Goal: Task Accomplishment & Management: Use online tool/utility

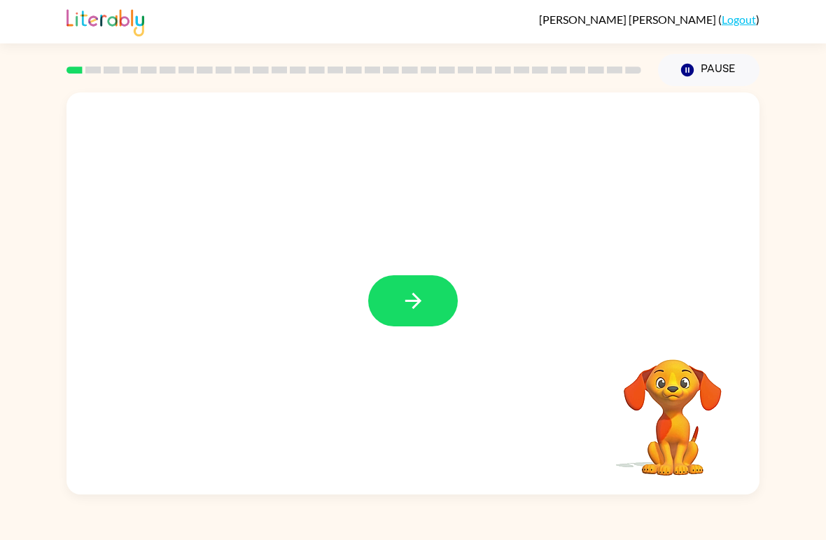
click at [418, 306] on icon "button" at bounding box center [413, 300] width 24 height 24
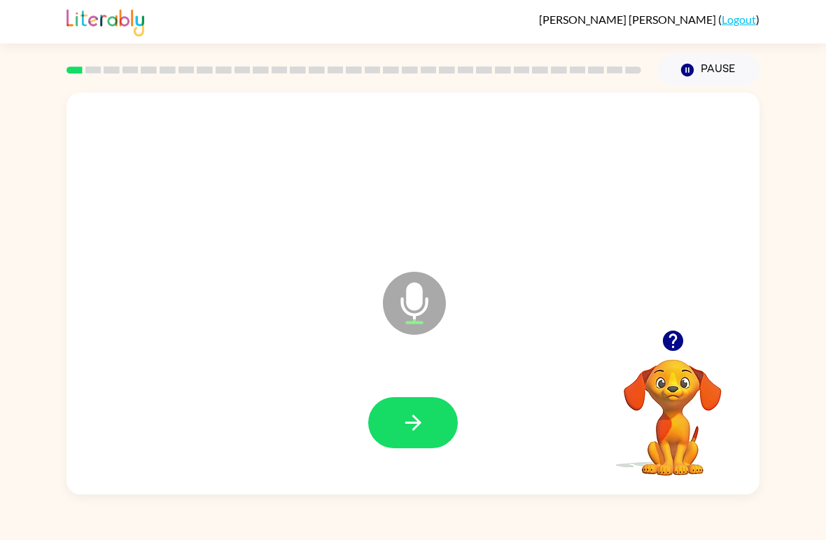
click at [395, 440] on button "button" at bounding box center [413, 422] width 90 height 51
click at [423, 407] on button "button" at bounding box center [413, 422] width 90 height 51
click at [422, 420] on icon "button" at bounding box center [413, 422] width 24 height 24
click at [414, 413] on icon "button" at bounding box center [413, 422] width 24 height 24
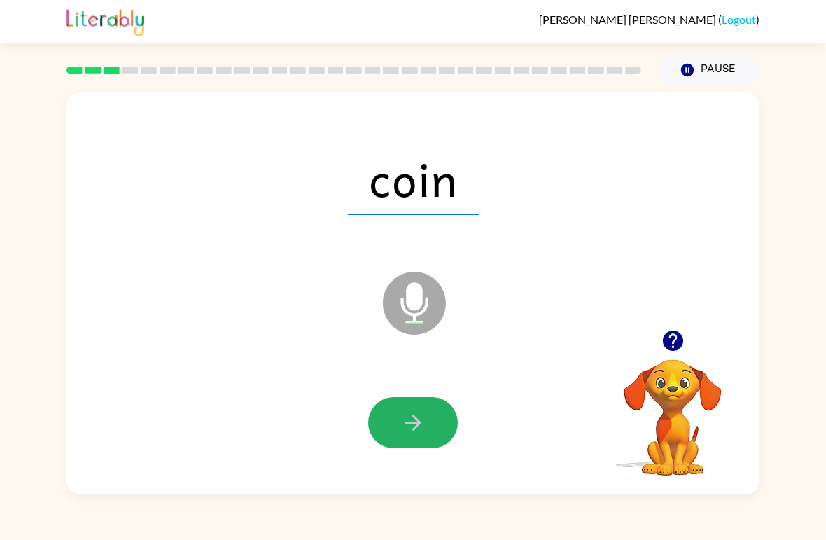
click at [420, 429] on icon "button" at bounding box center [413, 422] width 24 height 24
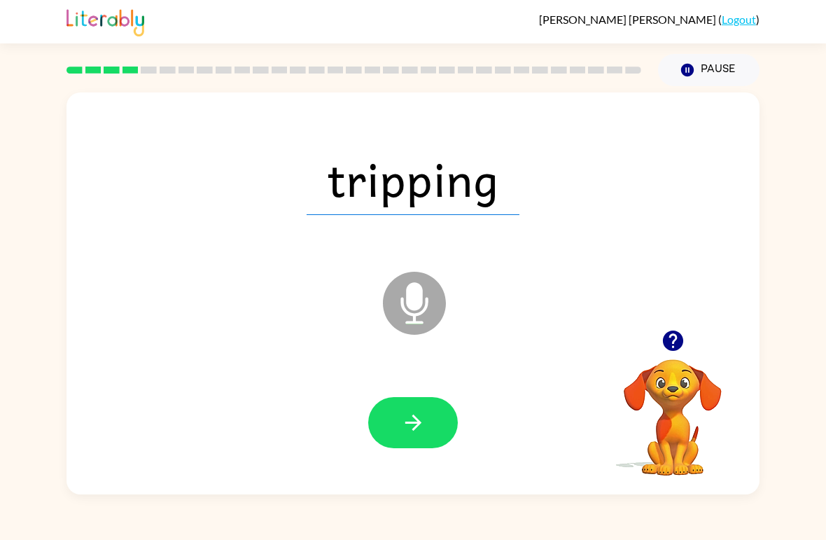
click at [411, 432] on icon "button" at bounding box center [413, 422] width 24 height 24
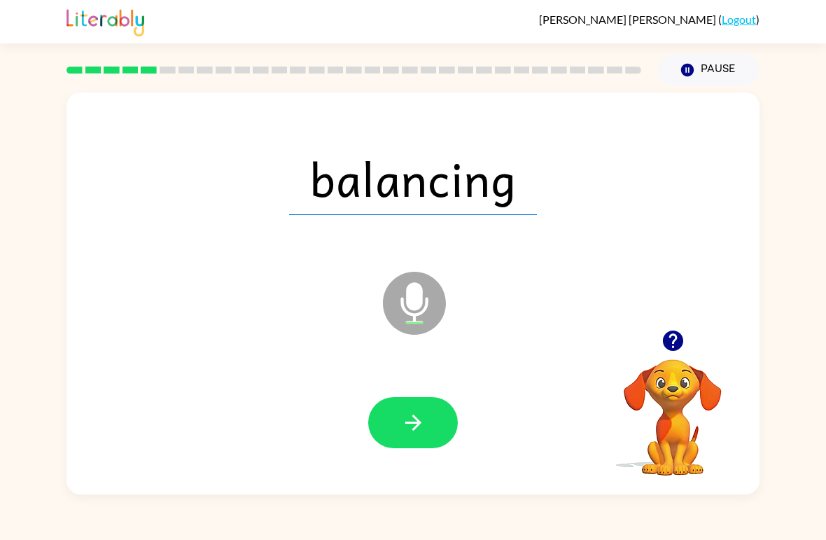
click at [394, 414] on button "button" at bounding box center [413, 422] width 90 height 51
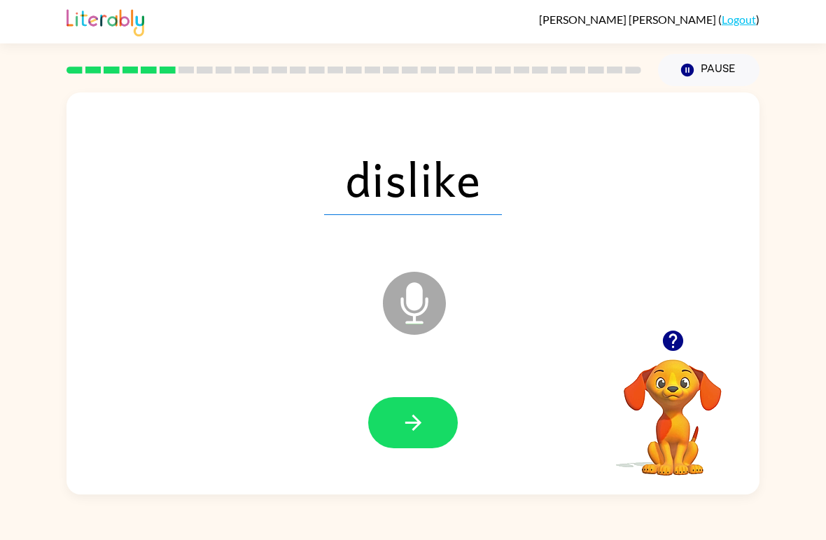
click at [387, 423] on button "button" at bounding box center [413, 422] width 90 height 51
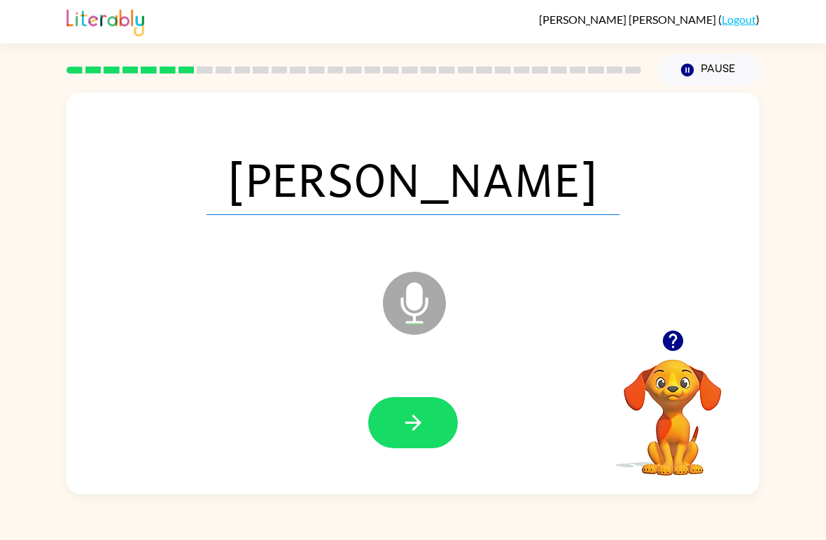
click at [431, 424] on button "button" at bounding box center [413, 422] width 90 height 51
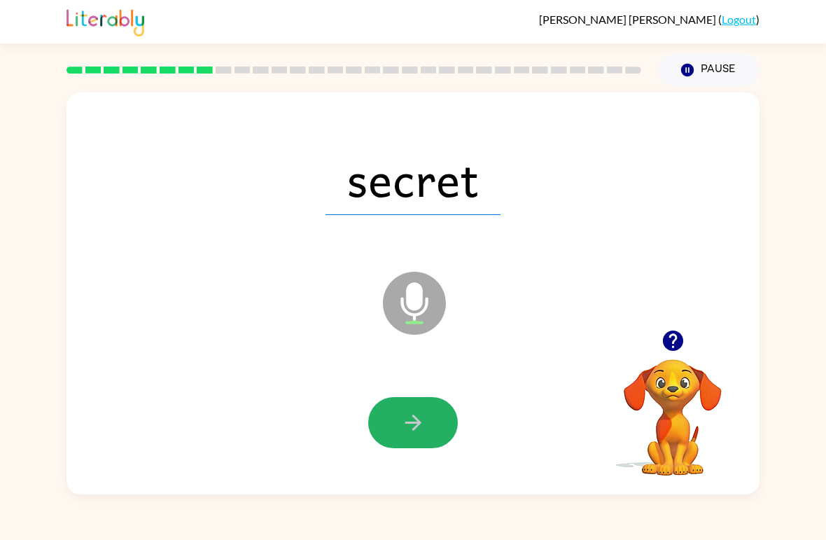
click at [414, 445] on button "button" at bounding box center [413, 422] width 90 height 51
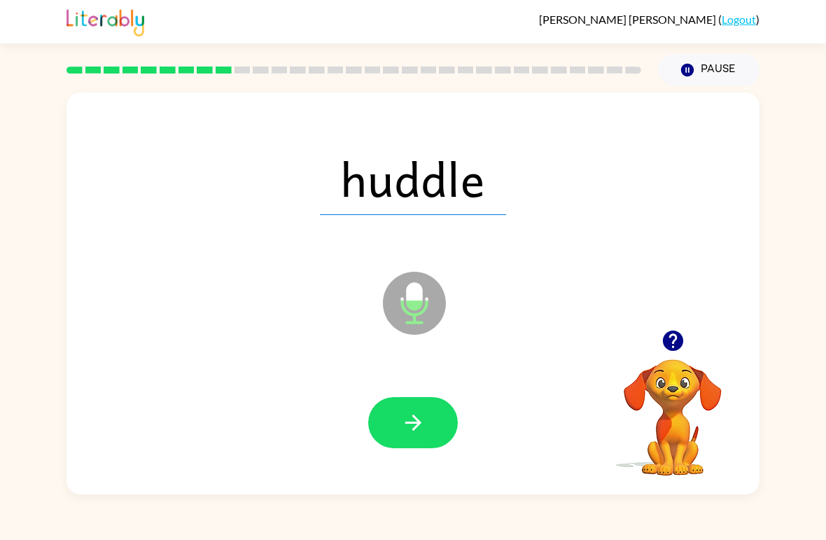
click at [402, 410] on button "button" at bounding box center [413, 422] width 90 height 51
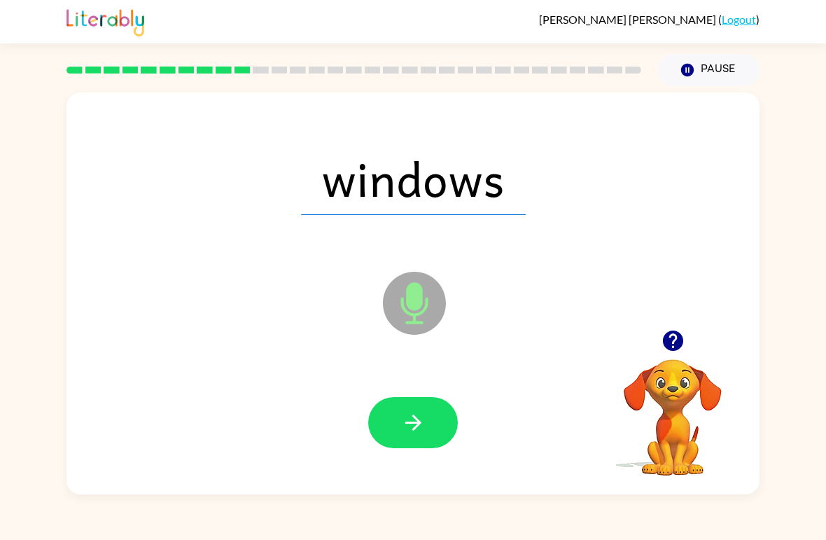
click at [427, 414] on button "button" at bounding box center [413, 422] width 90 height 51
click at [408, 404] on button "button" at bounding box center [413, 422] width 90 height 51
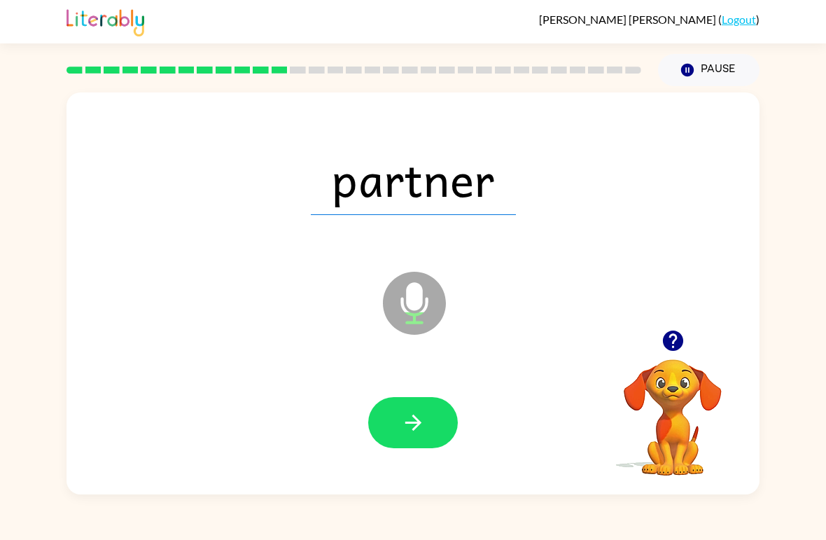
click at [401, 426] on icon "button" at bounding box center [413, 422] width 24 height 24
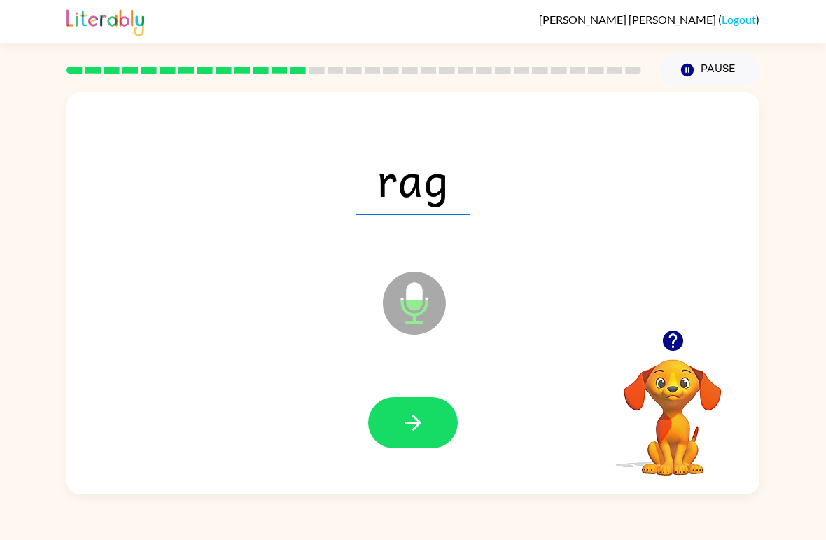
click at [410, 404] on button "button" at bounding box center [413, 422] width 90 height 51
click at [423, 426] on icon "button" at bounding box center [413, 422] width 24 height 24
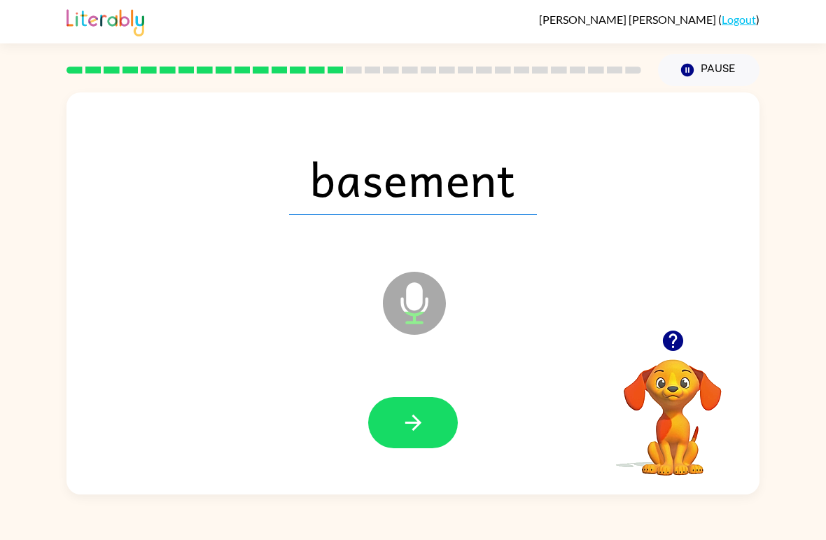
click at [426, 422] on button "button" at bounding box center [413, 422] width 90 height 51
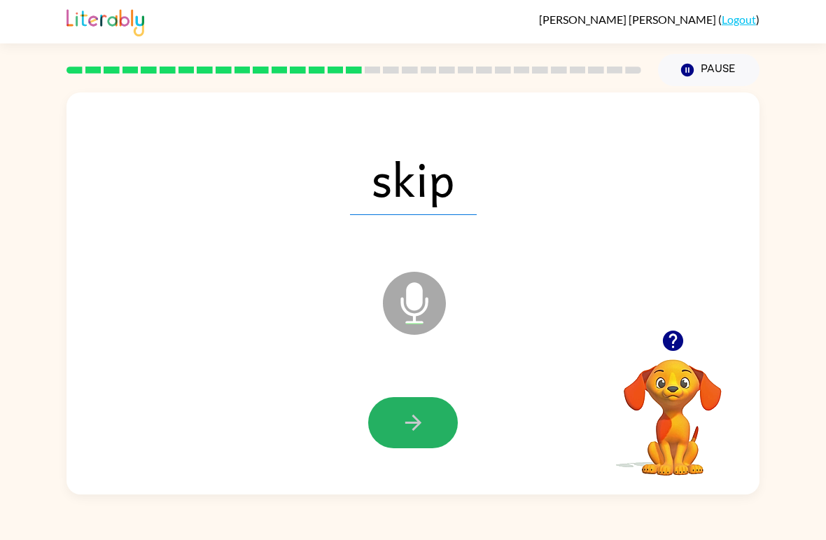
click at [428, 421] on button "button" at bounding box center [413, 422] width 90 height 51
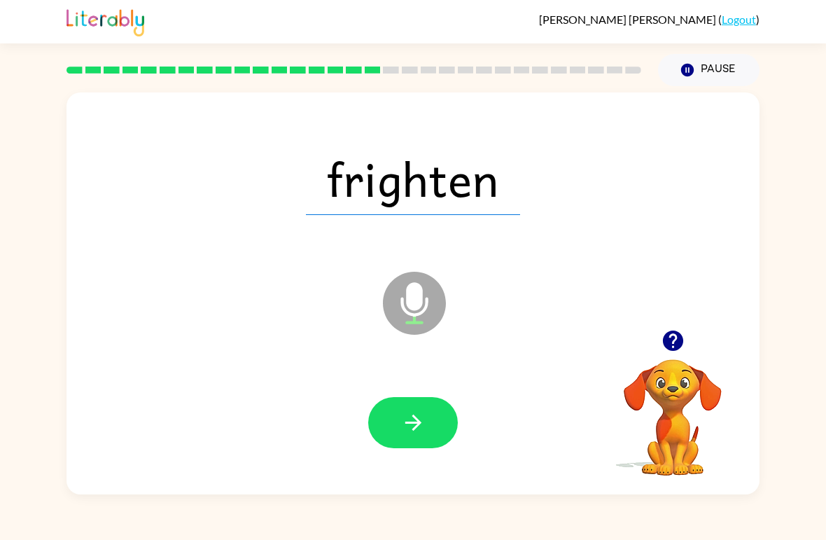
click at [425, 438] on button "button" at bounding box center [413, 422] width 90 height 51
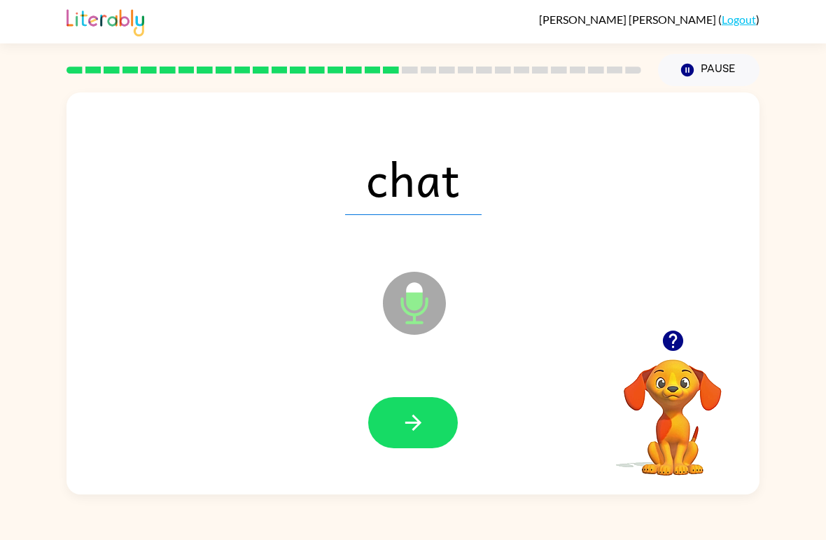
click at [426, 432] on button "button" at bounding box center [413, 422] width 90 height 51
click at [425, 417] on icon "button" at bounding box center [413, 422] width 24 height 24
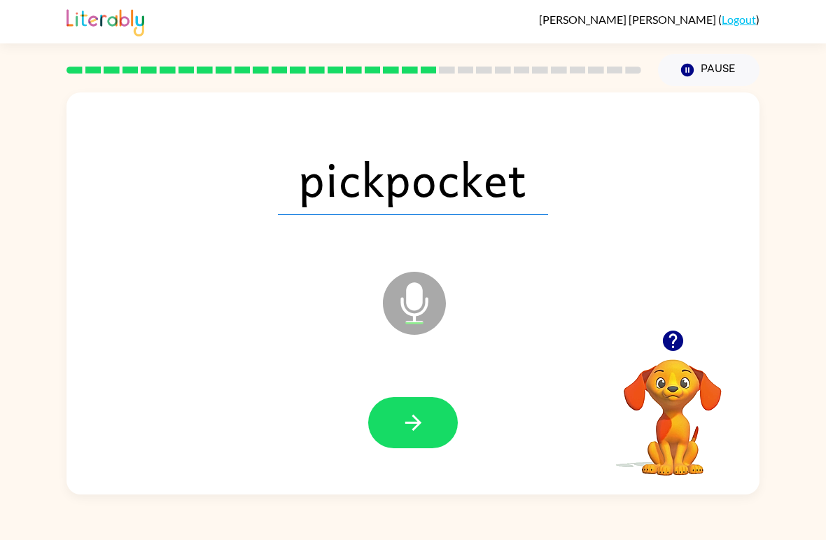
click at [428, 418] on button "button" at bounding box center [413, 422] width 90 height 51
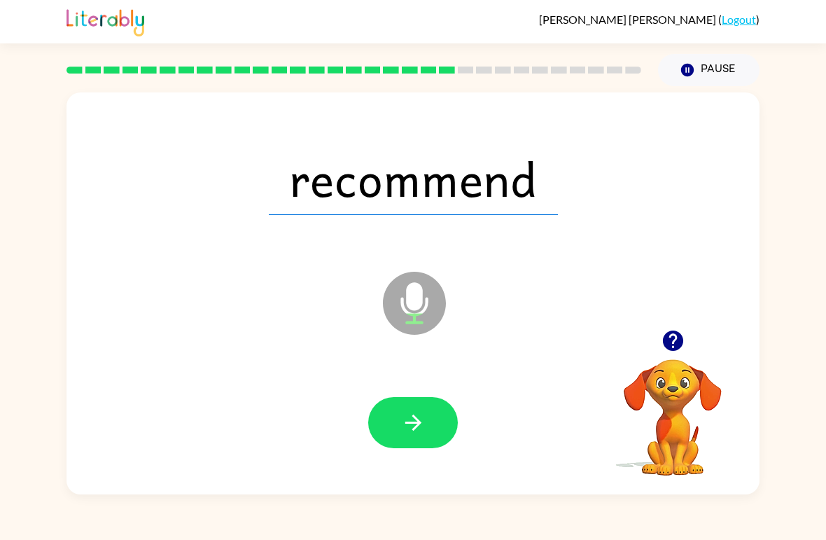
click at [433, 409] on button "button" at bounding box center [413, 422] width 90 height 51
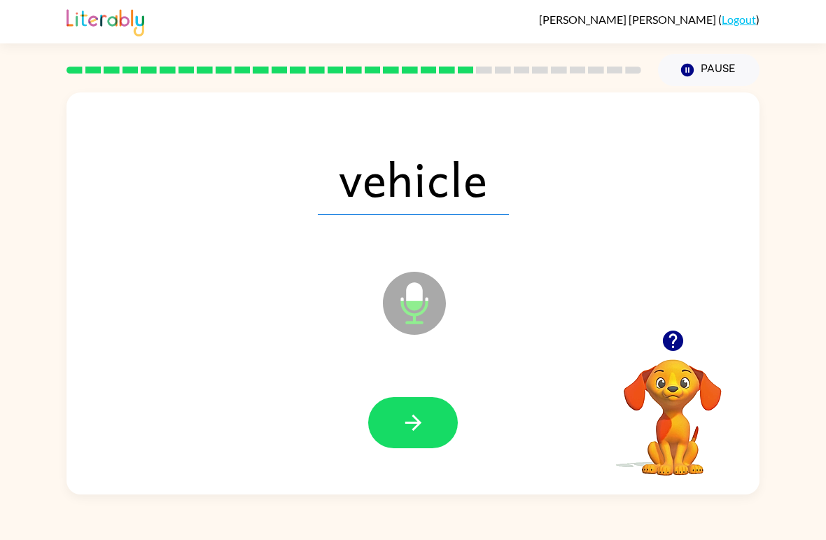
click at [413, 414] on icon "button" at bounding box center [413, 422] width 24 height 24
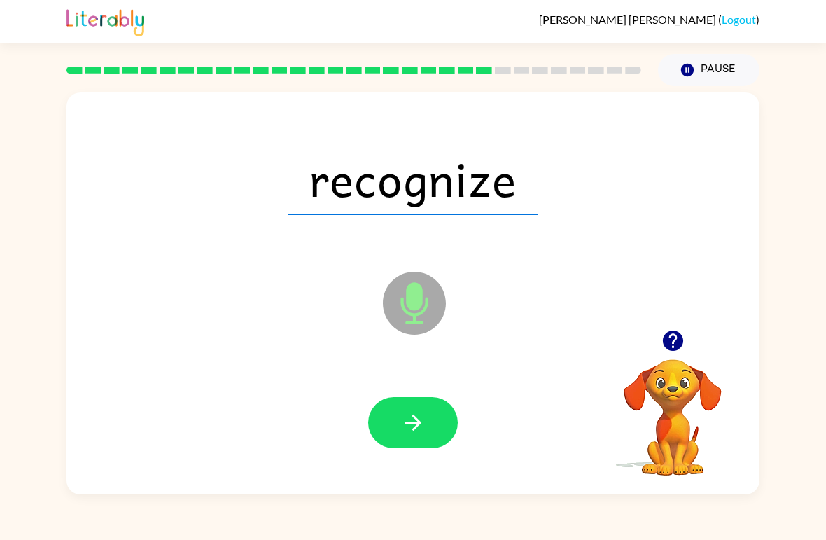
click at [420, 422] on icon "button" at bounding box center [413, 422] width 16 height 16
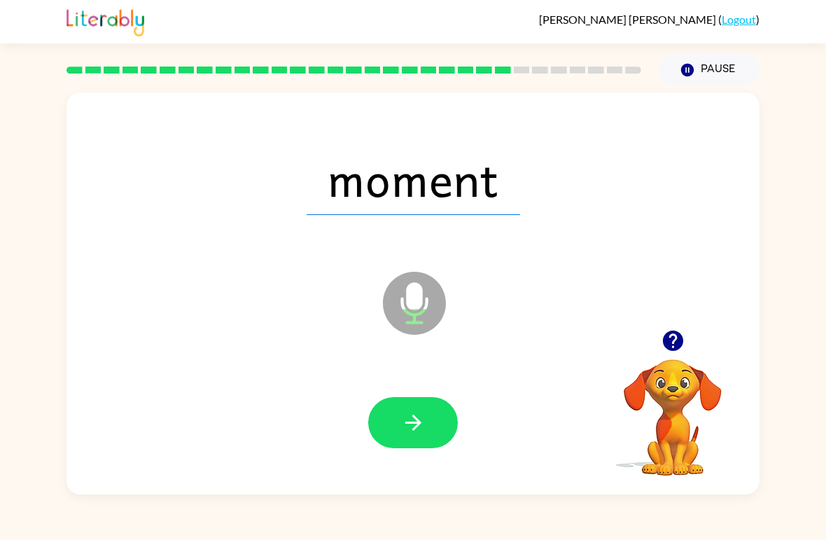
click at [388, 425] on button "button" at bounding box center [413, 422] width 90 height 51
click at [398, 423] on button "button" at bounding box center [413, 422] width 90 height 51
click at [413, 438] on button "button" at bounding box center [413, 422] width 90 height 51
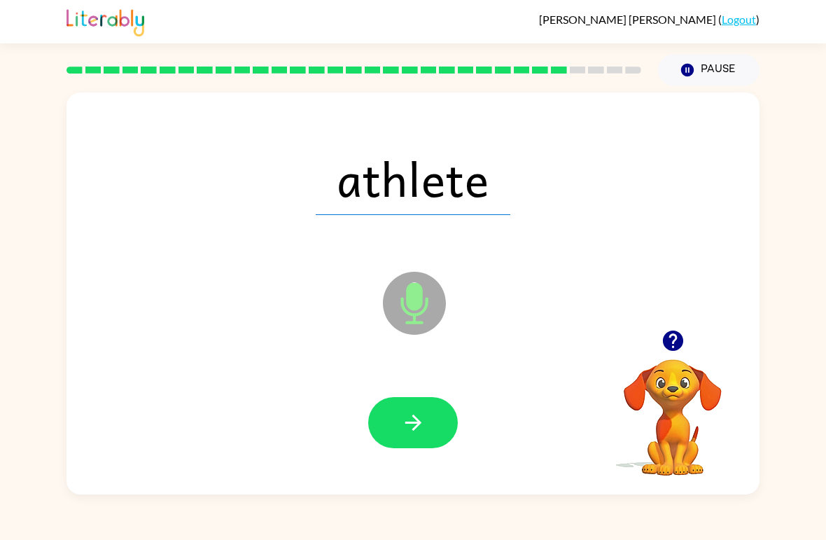
click at [432, 426] on button "button" at bounding box center [413, 422] width 90 height 51
click at [397, 433] on button "button" at bounding box center [413, 422] width 90 height 51
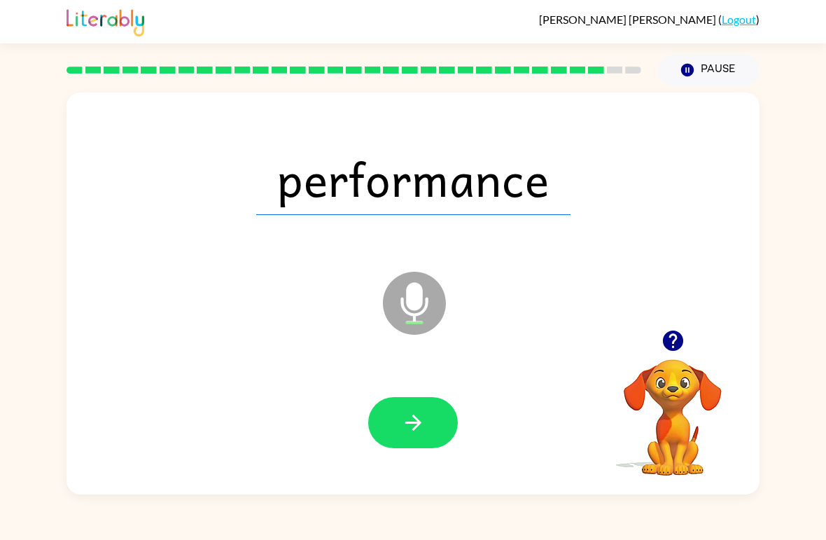
click at [430, 432] on button "button" at bounding box center [413, 422] width 90 height 51
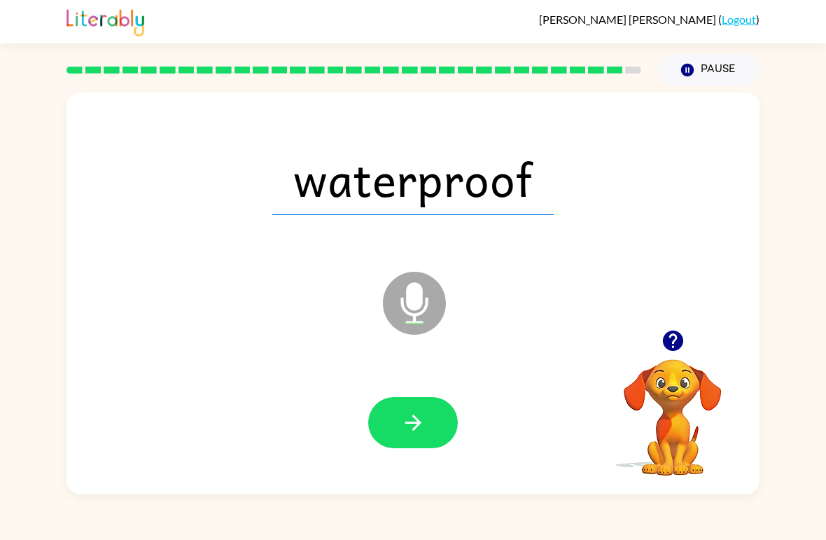
click at [402, 417] on icon "button" at bounding box center [413, 422] width 24 height 24
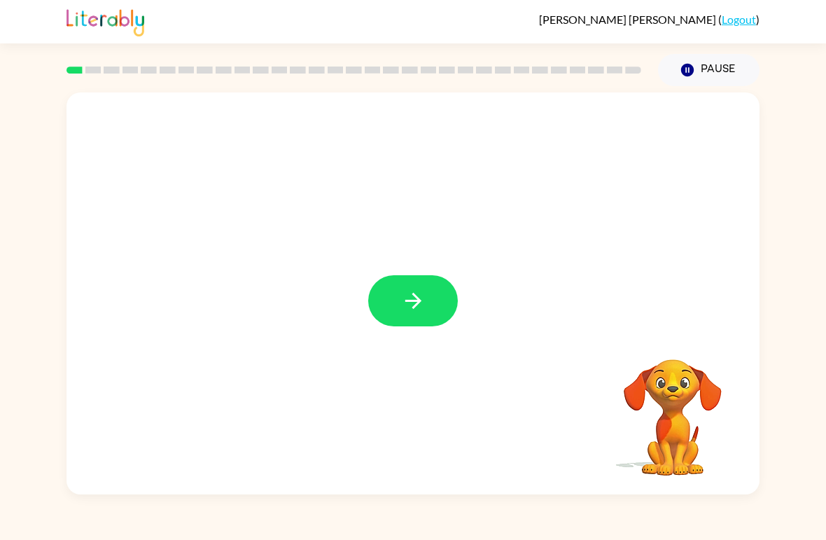
click at [414, 298] on icon "button" at bounding box center [413, 300] width 24 height 24
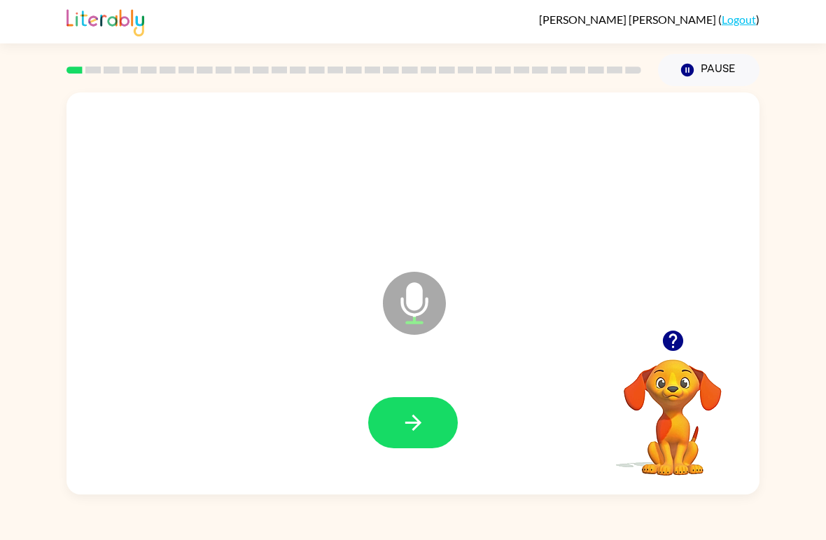
click at [393, 393] on div at bounding box center [412, 422] width 665 height 115
click at [440, 423] on button "button" at bounding box center [413, 422] width 90 height 51
click at [647, 341] on div at bounding box center [673, 341] width 140 height 36
click at [680, 349] on icon "button" at bounding box center [673, 340] width 24 height 24
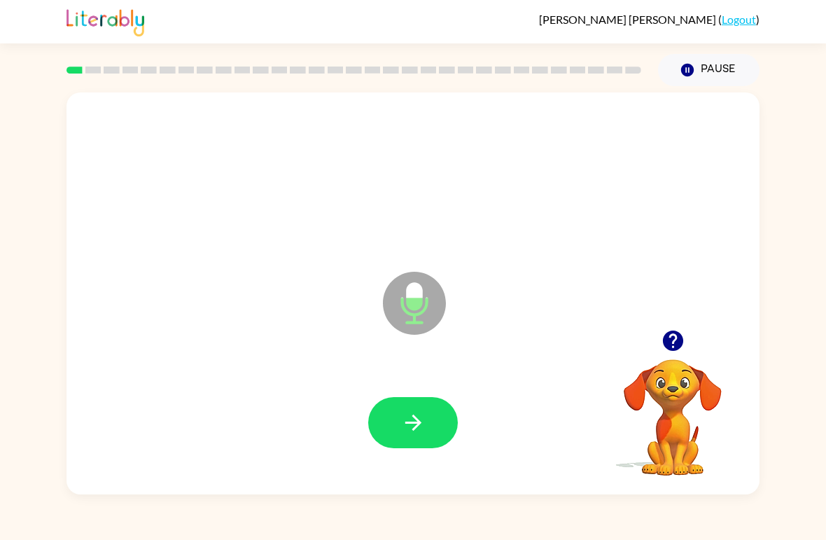
click at [420, 424] on icon "button" at bounding box center [413, 422] width 16 height 16
click at [664, 342] on icon "button" at bounding box center [672, 340] width 20 height 20
click at [417, 433] on icon "button" at bounding box center [413, 422] width 24 height 24
click at [413, 409] on button "button" at bounding box center [413, 422] width 90 height 51
click at [424, 409] on button "button" at bounding box center [413, 422] width 90 height 51
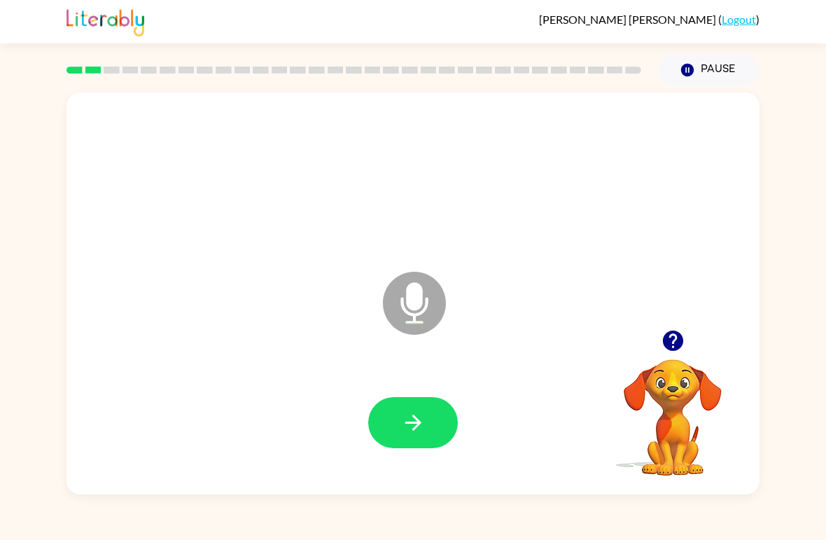
click at [418, 418] on icon "button" at bounding box center [413, 422] width 24 height 24
click at [418, 417] on icon "button" at bounding box center [413, 422] width 24 height 24
click at [419, 421] on icon "button" at bounding box center [413, 422] width 16 height 16
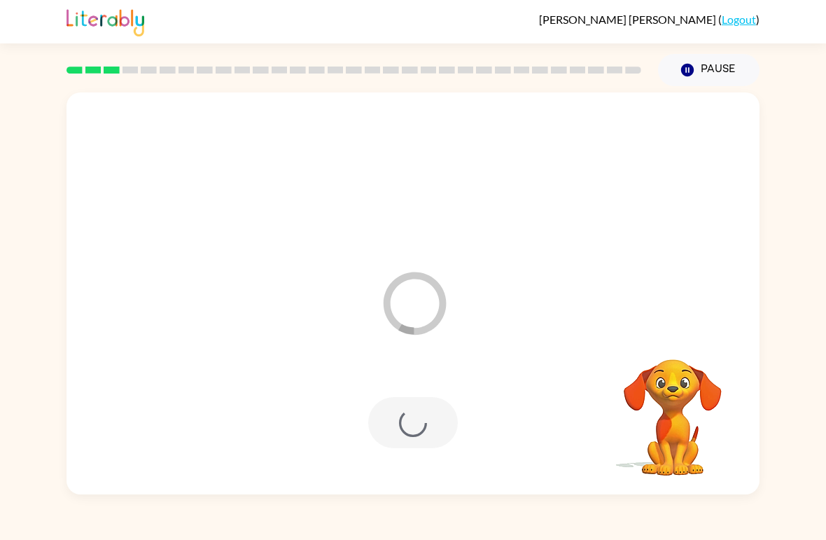
click at [705, 65] on button "Pause Pause" at bounding box center [708, 70] width 101 height 32
click at [726, 77] on button "Pause Pause" at bounding box center [708, 70] width 101 height 32
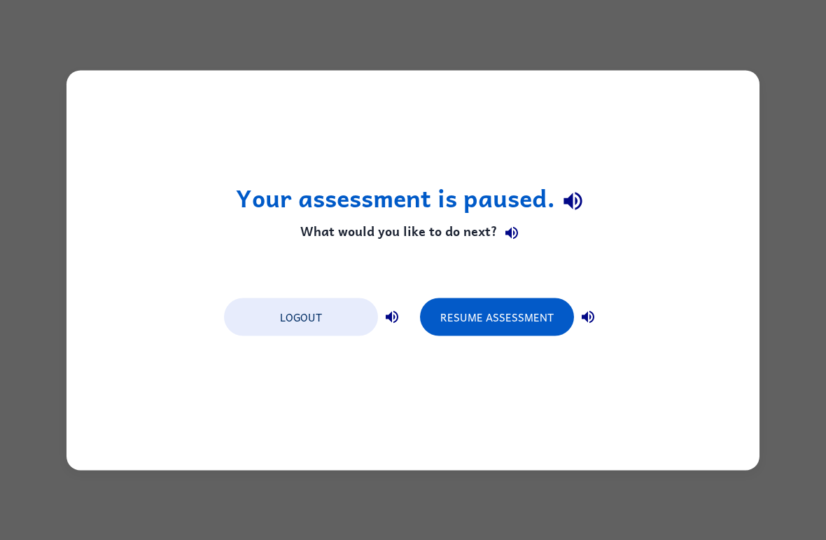
click at [508, 323] on button "Resume Assessment" at bounding box center [497, 316] width 154 height 38
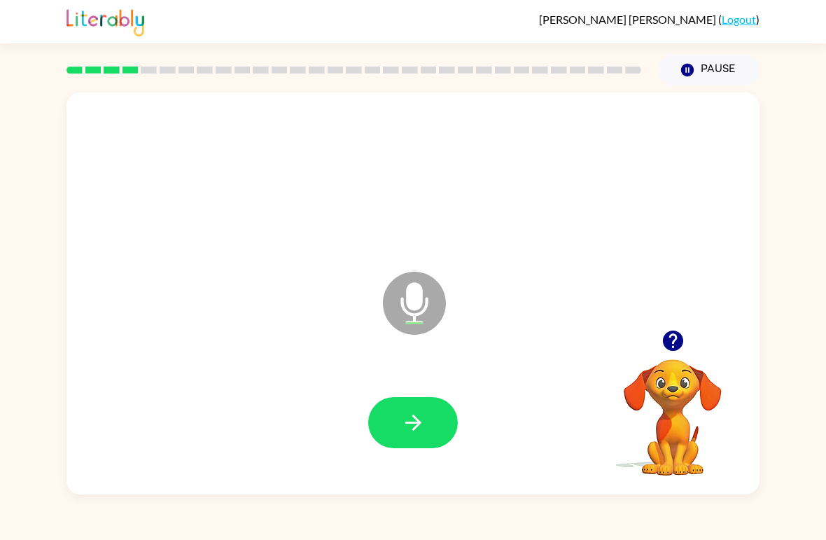
click at [414, 405] on button "button" at bounding box center [413, 422] width 90 height 51
click at [441, 400] on button "button" at bounding box center [413, 422] width 90 height 51
click at [426, 421] on button "button" at bounding box center [413, 422] width 90 height 51
click at [409, 389] on div at bounding box center [412, 422] width 665 height 115
click at [401, 434] on icon "button" at bounding box center [413, 422] width 24 height 24
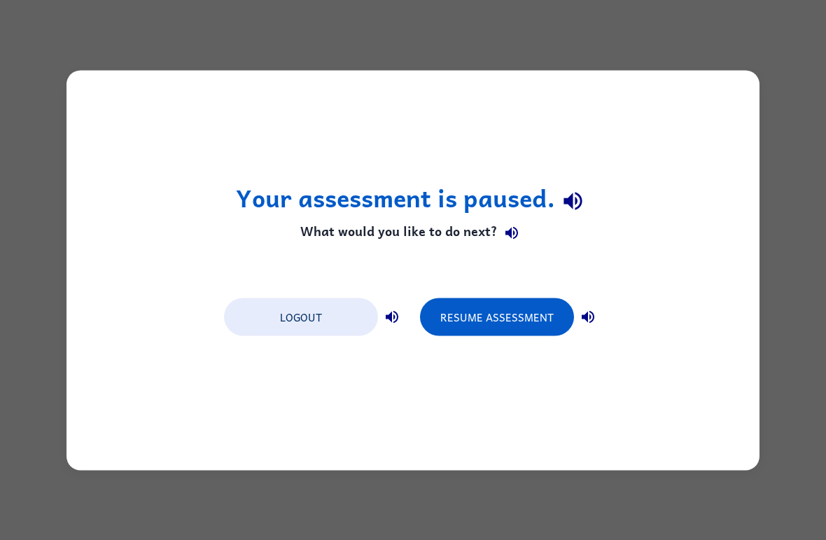
click at [531, 318] on button "Resume Assessment" at bounding box center [497, 316] width 154 height 38
click at [512, 315] on button "Resume Assessment" at bounding box center [497, 316] width 154 height 38
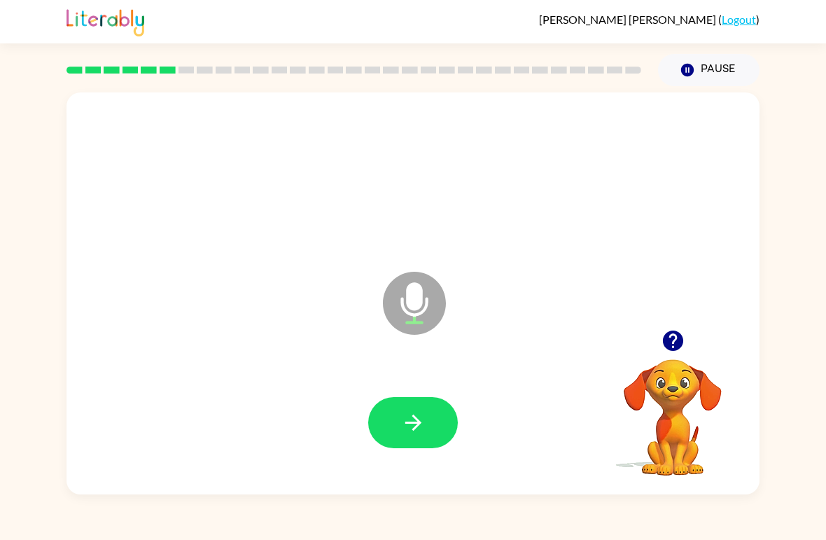
click at [408, 423] on icon "button" at bounding box center [413, 422] width 16 height 16
click at [662, 344] on icon "button" at bounding box center [673, 340] width 24 height 24
click at [426, 407] on button "button" at bounding box center [413, 422] width 90 height 51
click at [396, 407] on button "button" at bounding box center [413, 422] width 90 height 51
click at [405, 420] on icon "button" at bounding box center [413, 422] width 24 height 24
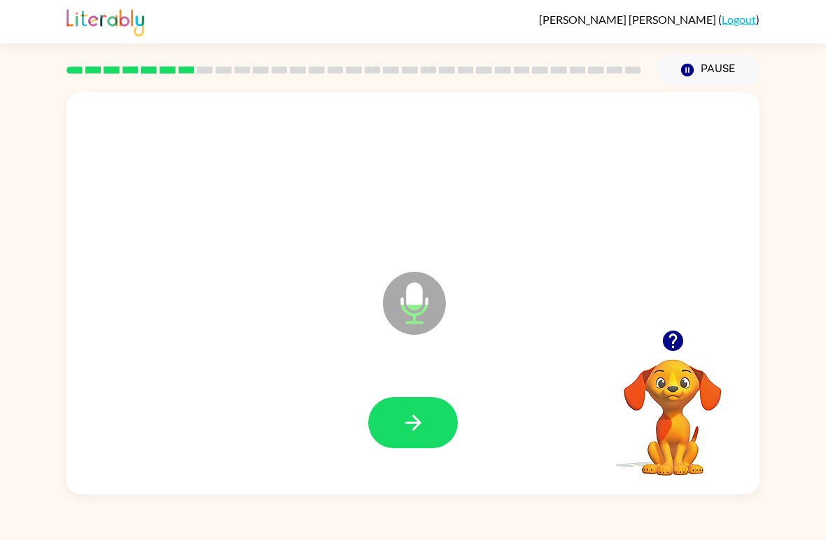
click at [410, 407] on button "button" at bounding box center [413, 422] width 90 height 51
click at [398, 426] on button "button" at bounding box center [413, 422] width 90 height 51
click at [412, 416] on icon "button" at bounding box center [413, 422] width 24 height 24
click at [664, 346] on icon "button" at bounding box center [672, 340] width 20 height 20
click at [433, 399] on button "button" at bounding box center [413, 422] width 90 height 51
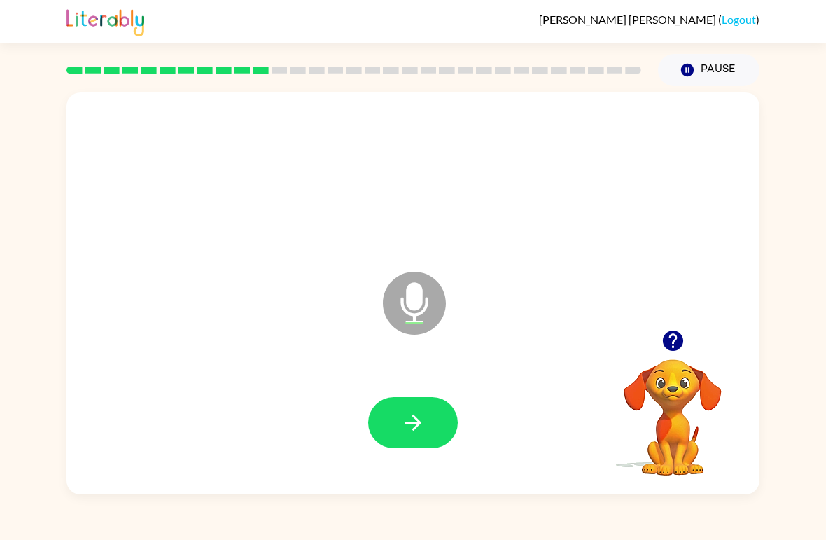
click at [677, 325] on button "button" at bounding box center [673, 341] width 36 height 36
click at [418, 426] on icon "button" at bounding box center [413, 422] width 16 height 16
click at [404, 421] on icon "button" at bounding box center [413, 422] width 24 height 24
click at [412, 420] on icon "button" at bounding box center [413, 422] width 24 height 24
click at [674, 337] on icon "button" at bounding box center [672, 340] width 20 height 20
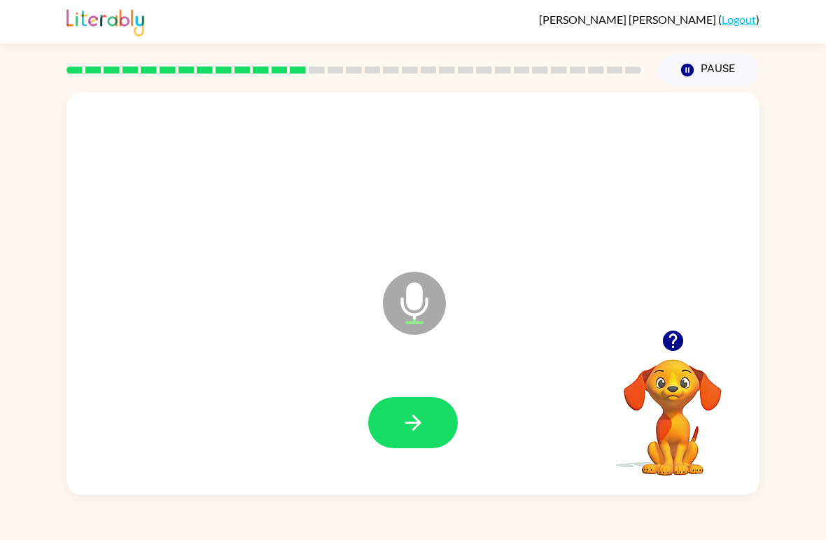
click at [446, 414] on button "button" at bounding box center [413, 422] width 90 height 51
click at [673, 350] on icon "button" at bounding box center [672, 340] width 20 height 20
click at [418, 415] on icon "button" at bounding box center [413, 422] width 24 height 24
click at [423, 420] on icon "button" at bounding box center [413, 422] width 24 height 24
click at [666, 339] on icon "button" at bounding box center [672, 340] width 20 height 20
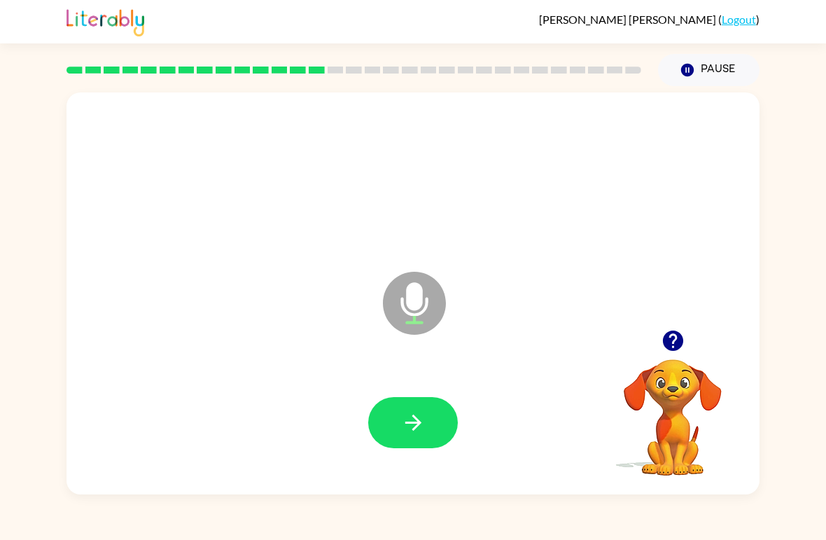
click at [426, 413] on button "button" at bounding box center [413, 422] width 90 height 51
click at [408, 431] on icon "button" at bounding box center [413, 422] width 24 height 24
click at [428, 418] on button "button" at bounding box center [413, 422] width 90 height 51
click at [413, 428] on icon "button" at bounding box center [413, 422] width 24 height 24
click at [417, 420] on icon "button" at bounding box center [413, 422] width 16 height 16
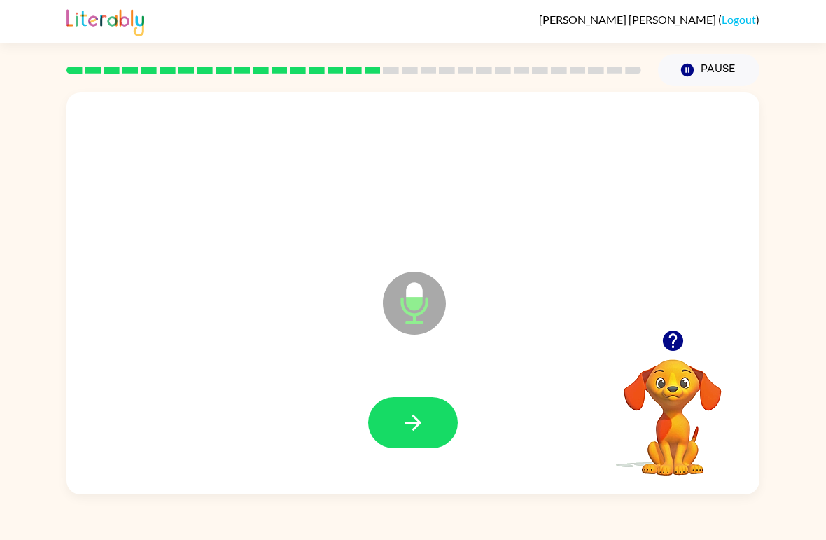
click at [407, 393] on div at bounding box center [412, 422] width 665 height 115
click at [449, 440] on button "button" at bounding box center [413, 422] width 90 height 51
click at [421, 418] on icon "button" at bounding box center [413, 422] width 24 height 24
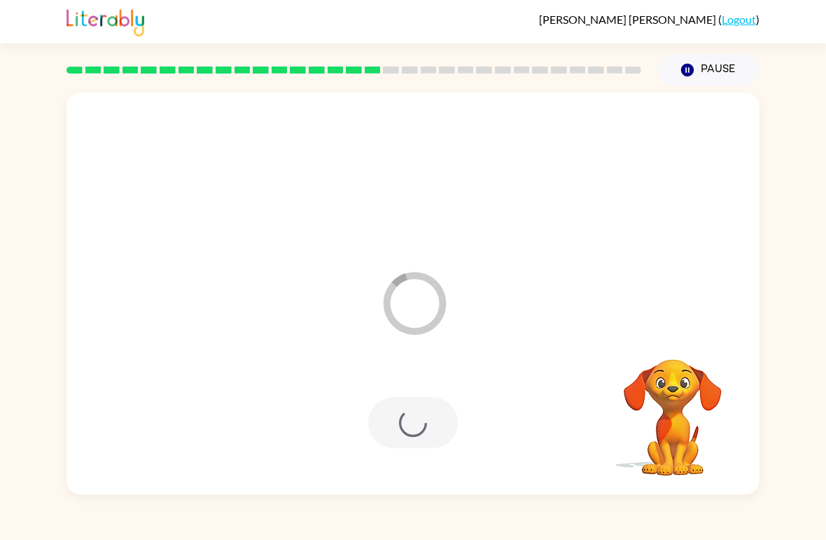
click at [730, 74] on button "Pause Pause" at bounding box center [708, 70] width 101 height 32
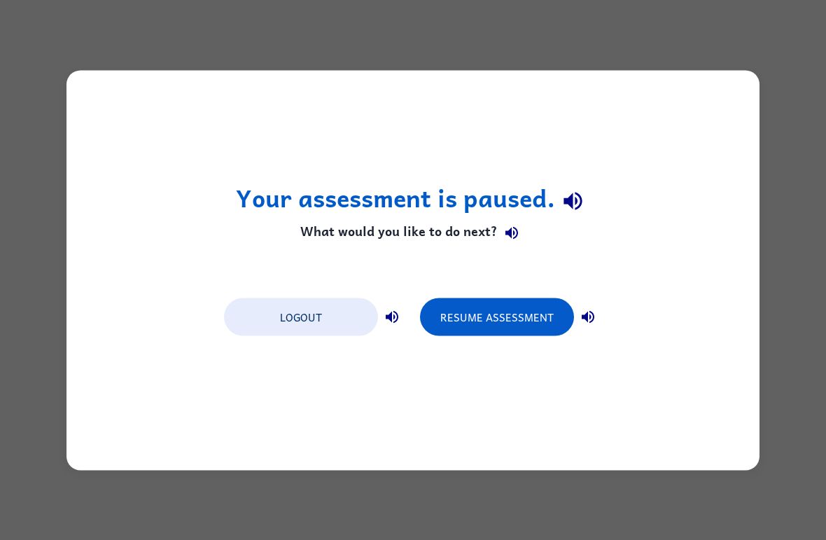
click at [540, 321] on button "Resume Assessment" at bounding box center [497, 316] width 154 height 38
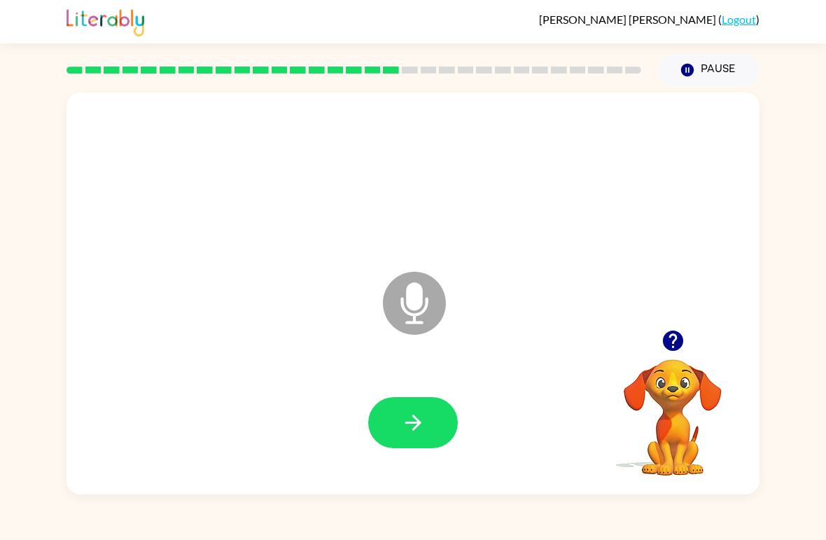
click at [670, 338] on icon "button" at bounding box center [673, 340] width 24 height 24
click at [405, 413] on icon "button" at bounding box center [413, 422] width 24 height 24
click at [440, 423] on button "button" at bounding box center [413, 422] width 90 height 51
click at [409, 434] on icon "button" at bounding box center [413, 422] width 24 height 24
click at [409, 423] on icon "button" at bounding box center [413, 422] width 16 height 16
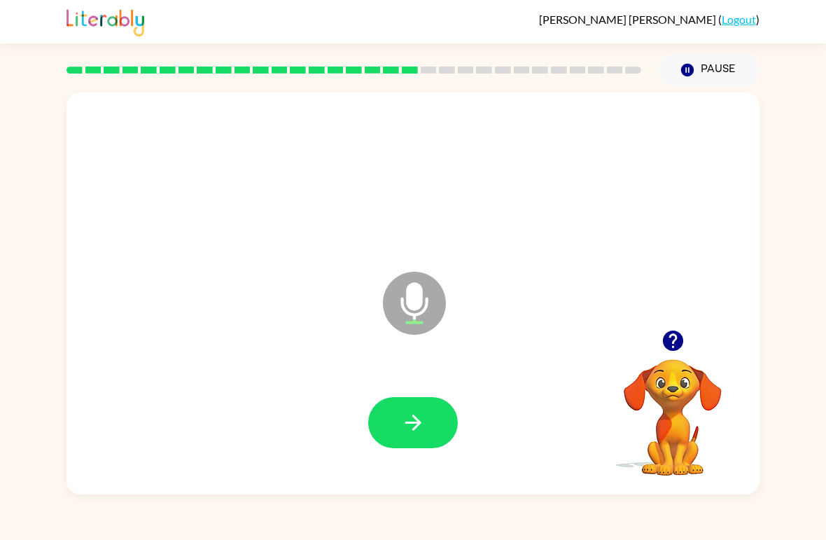
click at [409, 429] on icon "button" at bounding box center [413, 422] width 24 height 24
click at [398, 426] on button "button" at bounding box center [413, 422] width 90 height 51
click at [401, 428] on icon "button" at bounding box center [413, 422] width 24 height 24
click at [422, 440] on button "button" at bounding box center [413, 422] width 90 height 51
click at [417, 431] on icon "button" at bounding box center [413, 422] width 24 height 24
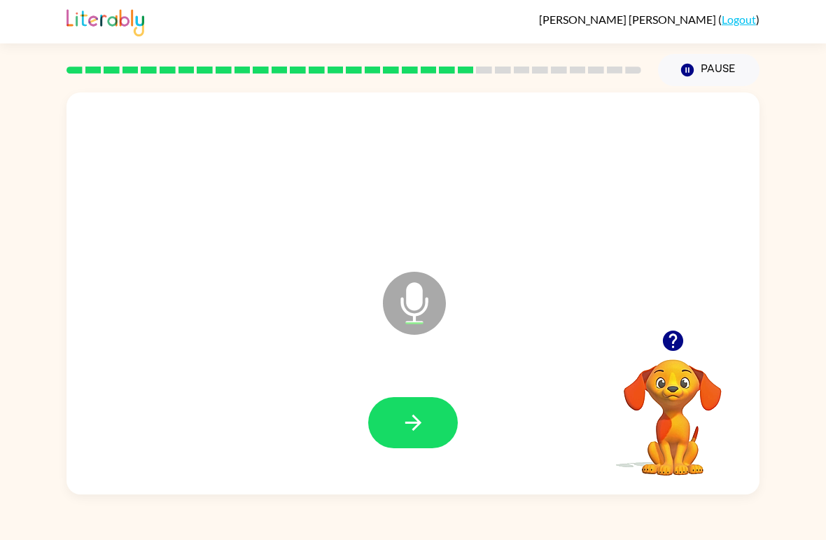
click at [398, 423] on button "button" at bounding box center [413, 422] width 90 height 51
click at [430, 400] on button "button" at bounding box center [413, 422] width 90 height 51
click at [399, 433] on button "button" at bounding box center [413, 422] width 90 height 51
click at [399, 448] on button "button" at bounding box center [413, 422] width 90 height 51
click at [417, 435] on icon "button" at bounding box center [413, 422] width 24 height 24
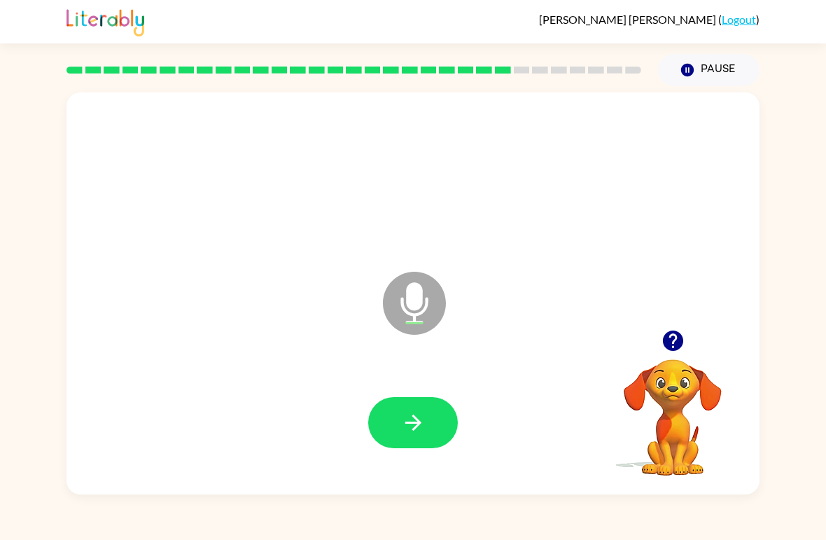
click at [420, 428] on icon "button" at bounding box center [413, 422] width 24 height 24
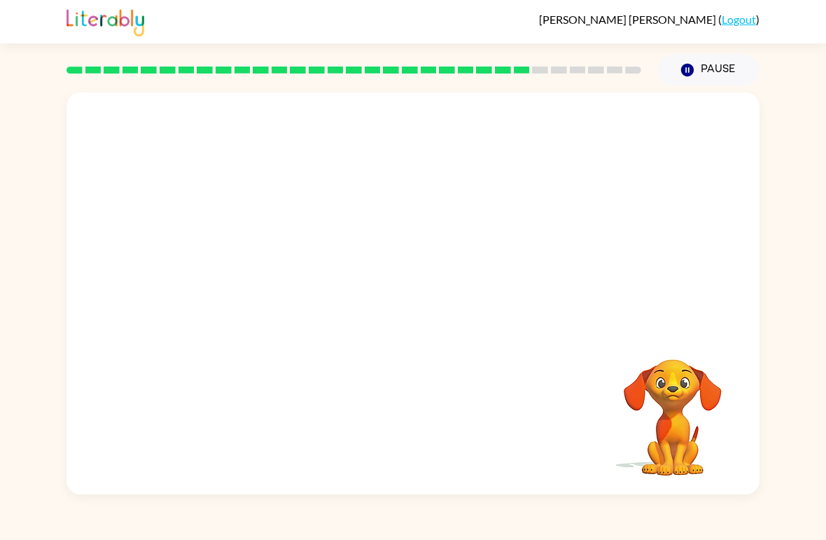
click at [660, 353] on video "Your browser must support playing .mp4 files to use Literably. Please try using…" at bounding box center [673, 407] width 140 height 140
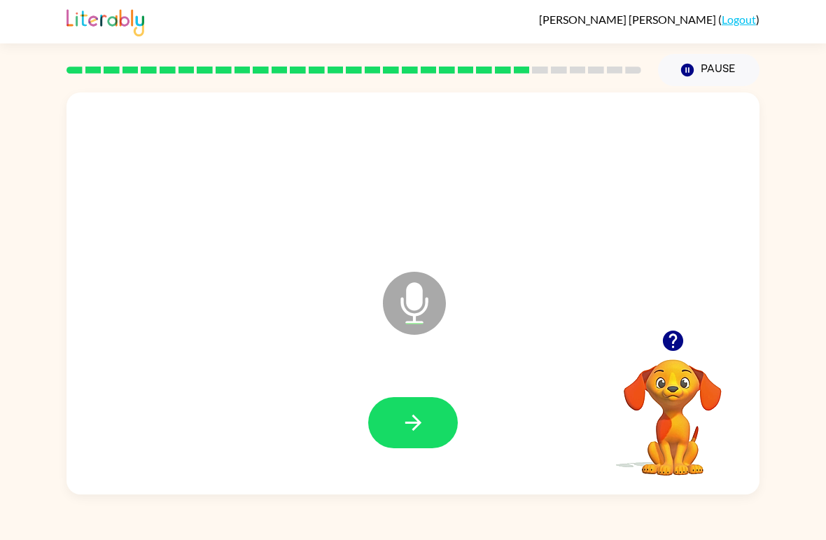
click at [439, 419] on button "button" at bounding box center [413, 422] width 90 height 51
click at [428, 414] on button "button" at bounding box center [413, 422] width 90 height 51
click at [670, 330] on icon "button" at bounding box center [673, 340] width 24 height 24
click at [426, 446] on button "button" at bounding box center [413, 422] width 90 height 51
click at [443, 426] on button "button" at bounding box center [413, 422] width 90 height 51
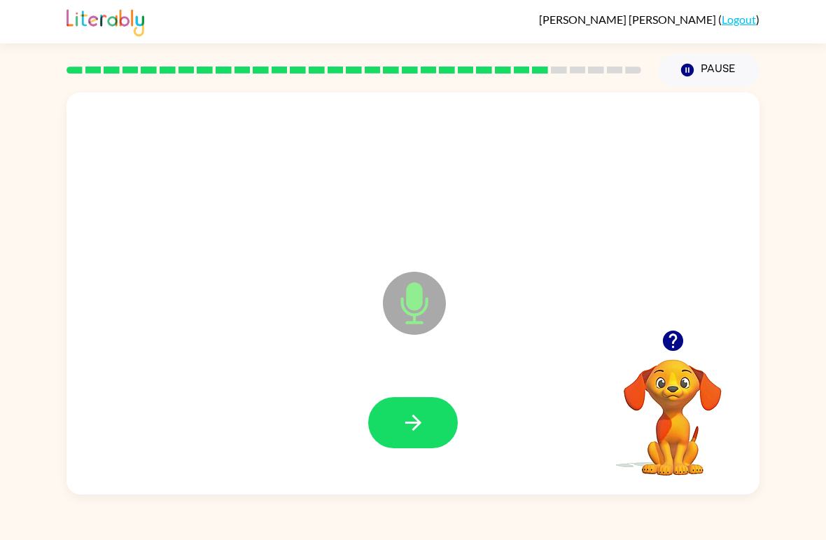
click at [412, 435] on icon "button" at bounding box center [413, 422] width 24 height 24
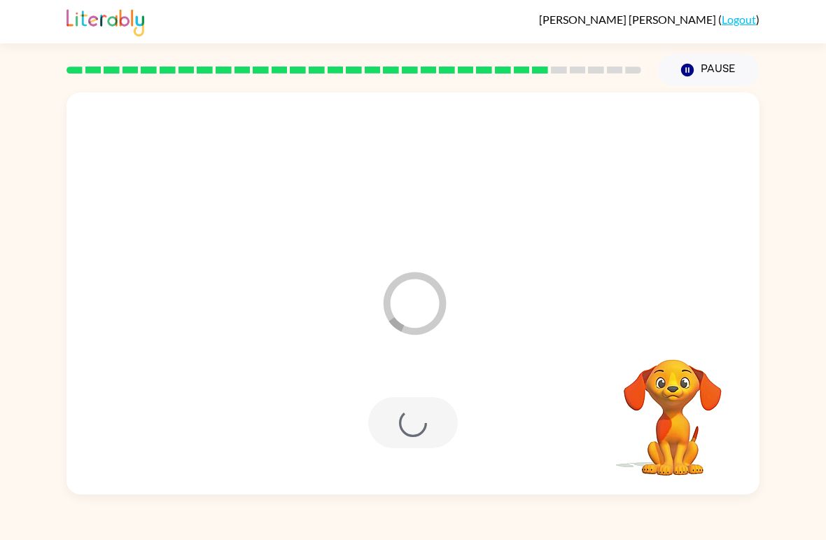
click at [3, 71] on div "[PERSON_NAME] ( Logout ) Pause Pause Loader Your response is being sent to our …" at bounding box center [413, 270] width 826 height 540
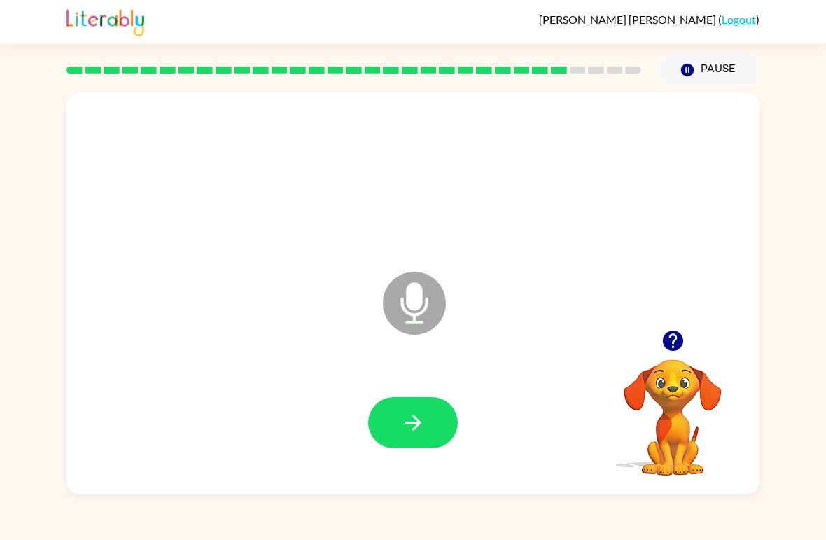
click at [415, 435] on icon "button" at bounding box center [413, 422] width 24 height 24
click at [426, 426] on button "button" at bounding box center [413, 422] width 90 height 51
click at [677, 346] on icon "button" at bounding box center [672, 340] width 20 height 20
click at [423, 405] on button "button" at bounding box center [413, 422] width 90 height 51
click at [409, 403] on button "button" at bounding box center [413, 422] width 90 height 51
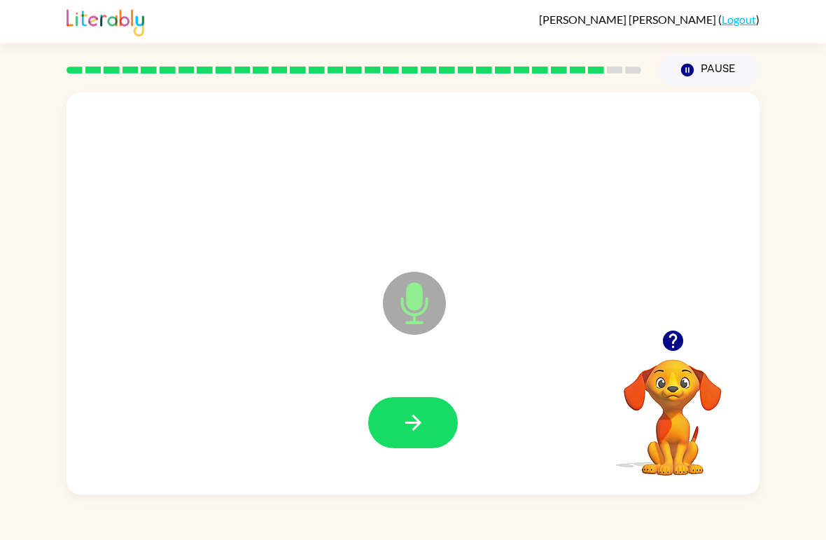
click at [405, 424] on icon "button" at bounding box center [413, 422] width 24 height 24
click at [412, 412] on icon "button" at bounding box center [413, 422] width 24 height 24
click at [440, 426] on button "button" at bounding box center [413, 422] width 90 height 51
click at [434, 398] on button "button" at bounding box center [413, 422] width 90 height 51
